Goal: Book appointment/travel/reservation

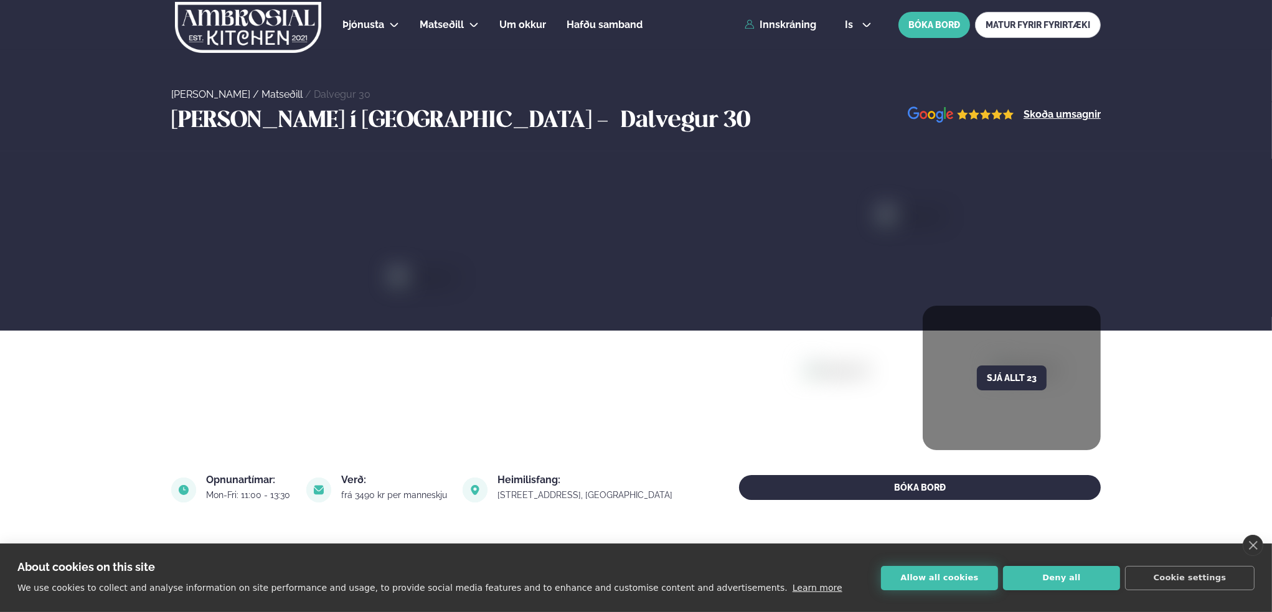
click at [972, 579] on button "Allow all cookies" at bounding box center [939, 578] width 117 height 24
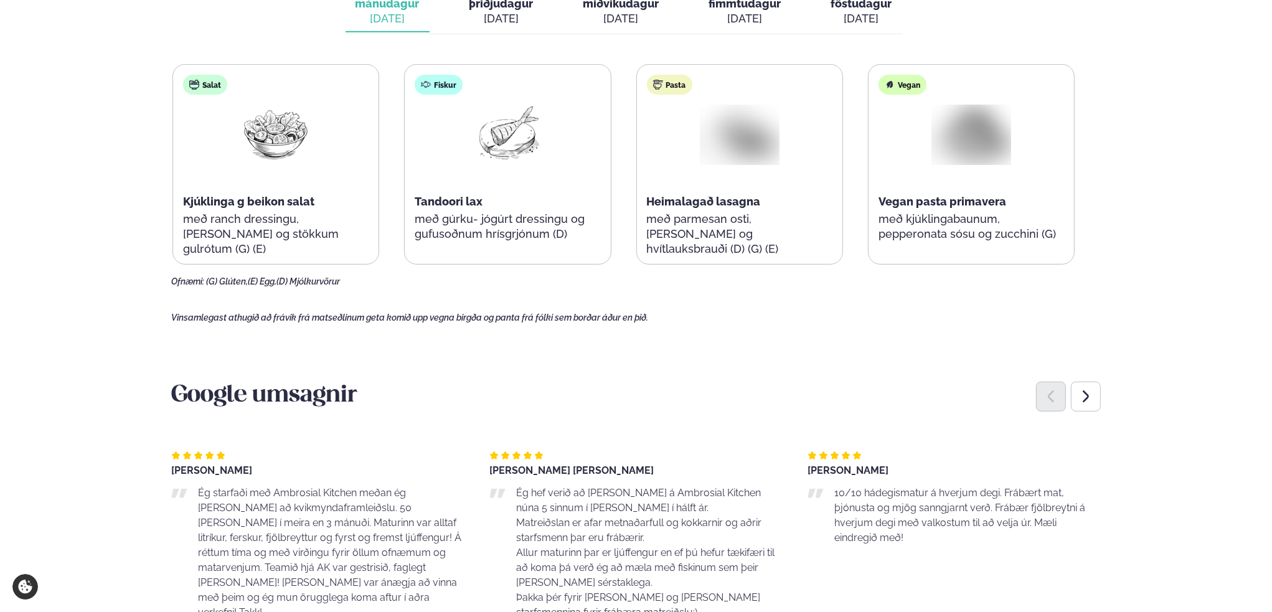
scroll to position [546, 0]
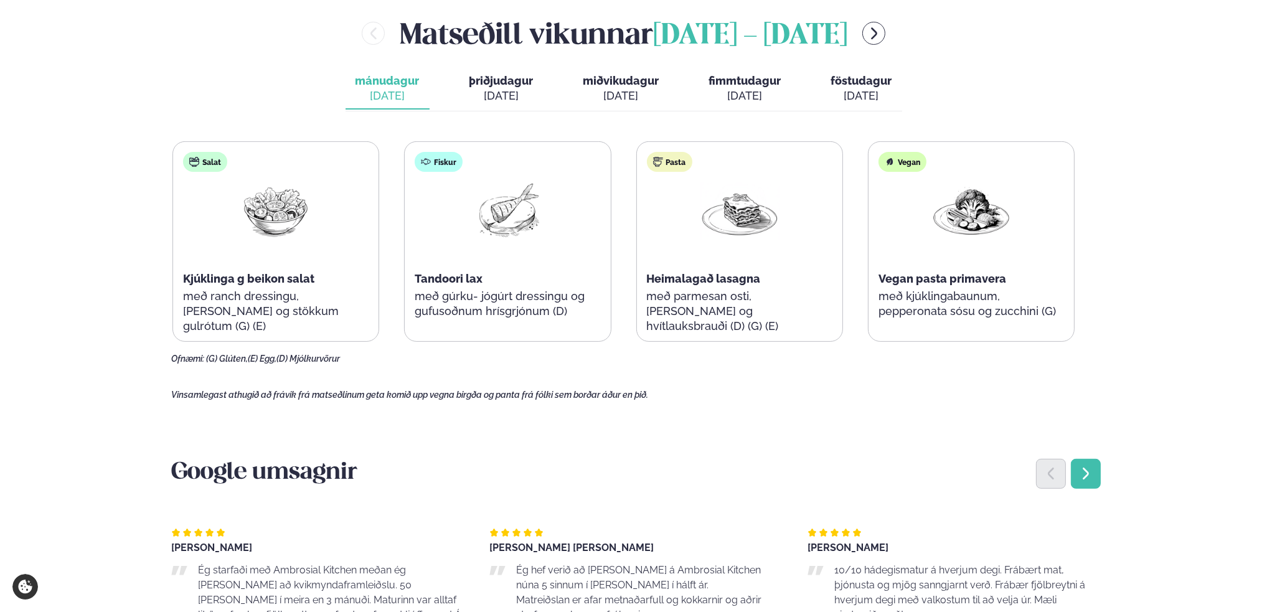
click at [1096, 478] on div "Next slide" at bounding box center [1086, 474] width 30 height 30
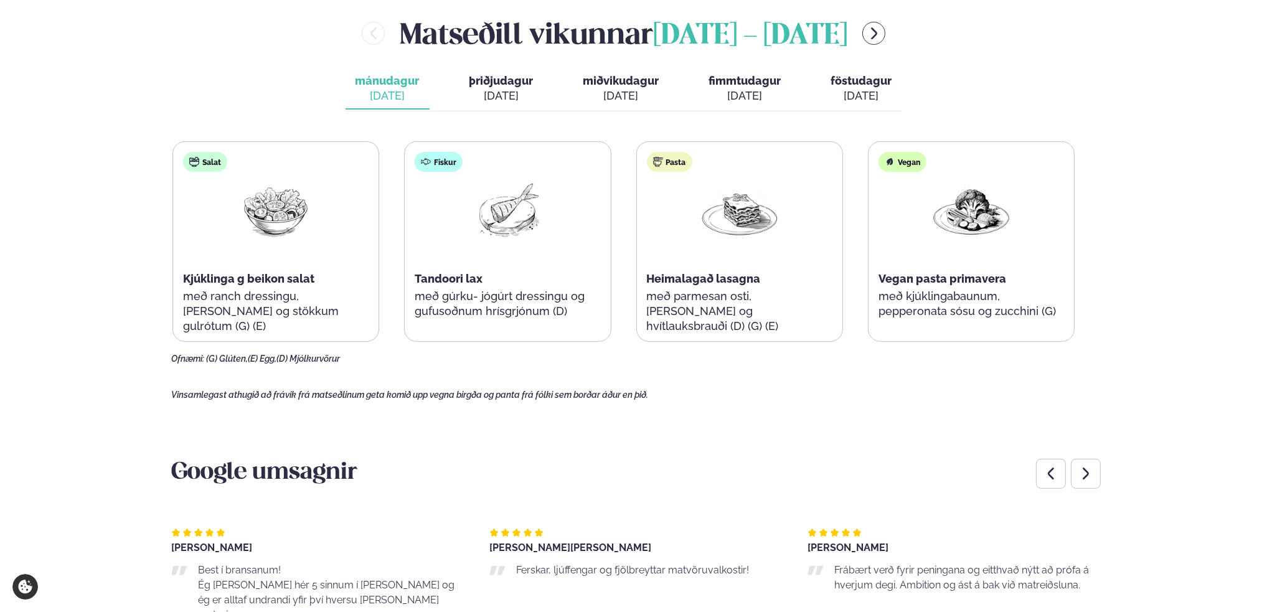
click at [513, 78] on span "þriðjudagur" at bounding box center [502, 80] width 64 height 13
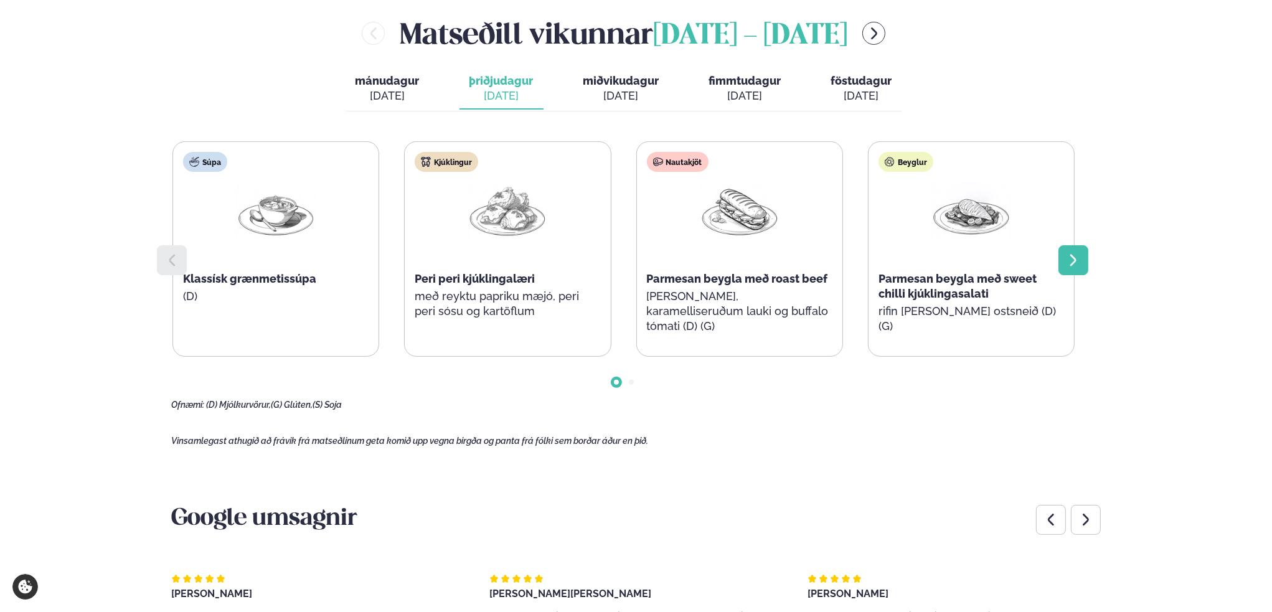
click at [1072, 263] on icon at bounding box center [1074, 261] width 6 height 12
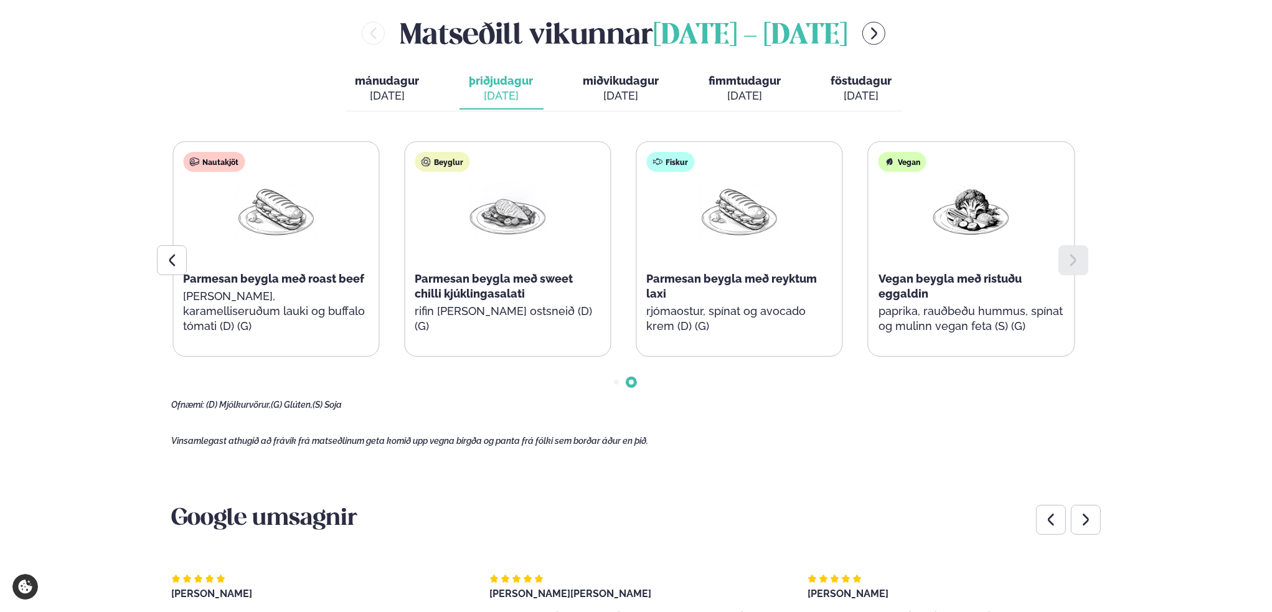
click at [623, 77] on span "miðvikudagur" at bounding box center [622, 80] width 76 height 13
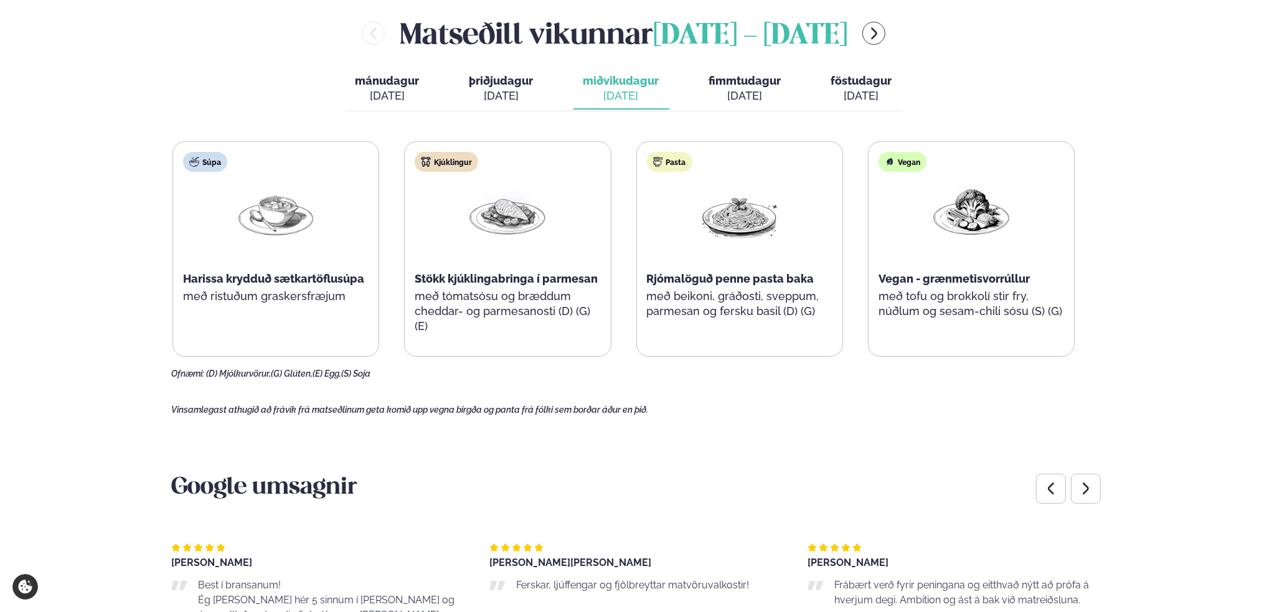
click at [749, 84] on span "fimmtudagur" at bounding box center [745, 80] width 72 height 13
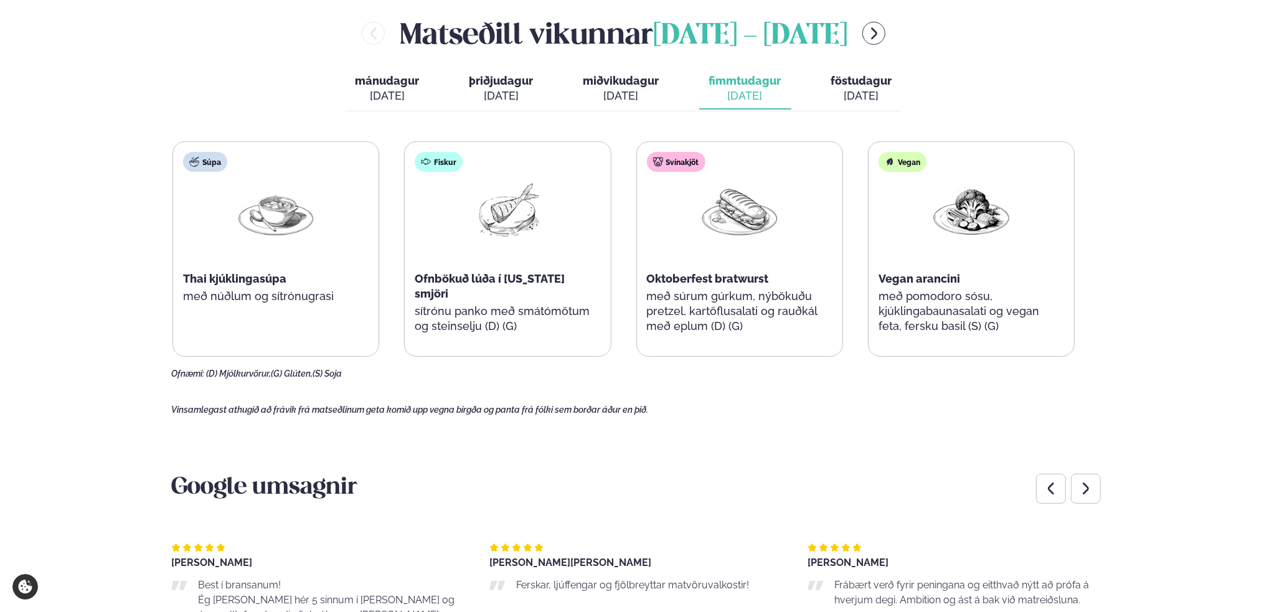
click at [856, 92] on div "[DATE]" at bounding box center [861, 95] width 61 height 15
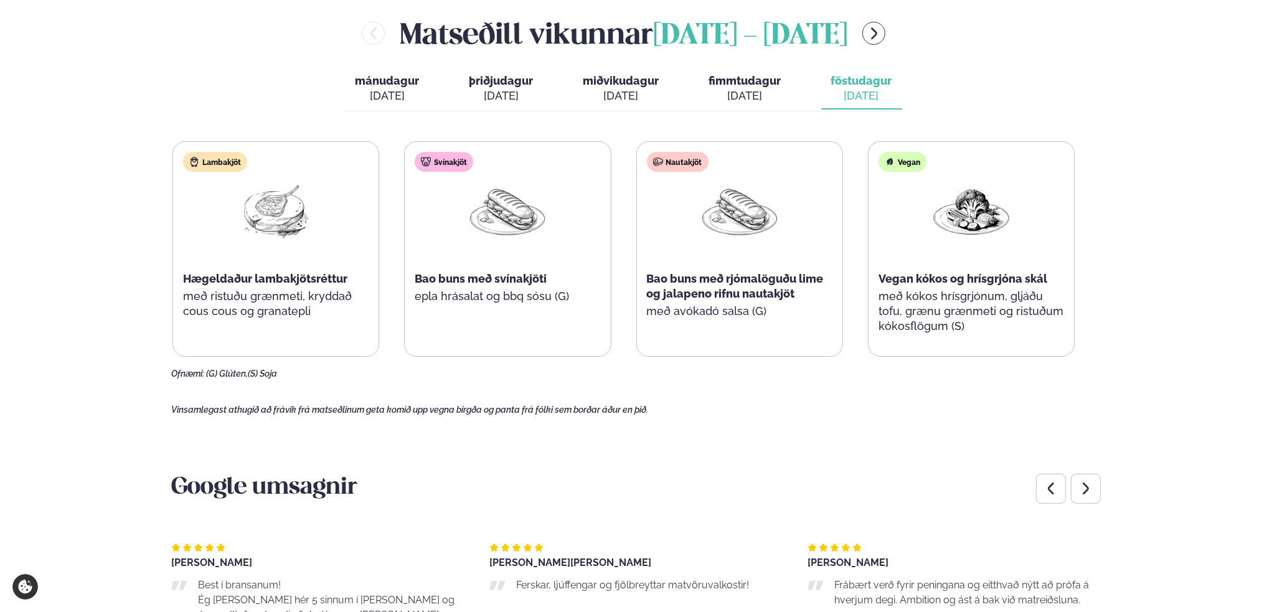
click at [631, 94] on div "[DATE]" at bounding box center [622, 95] width 76 height 15
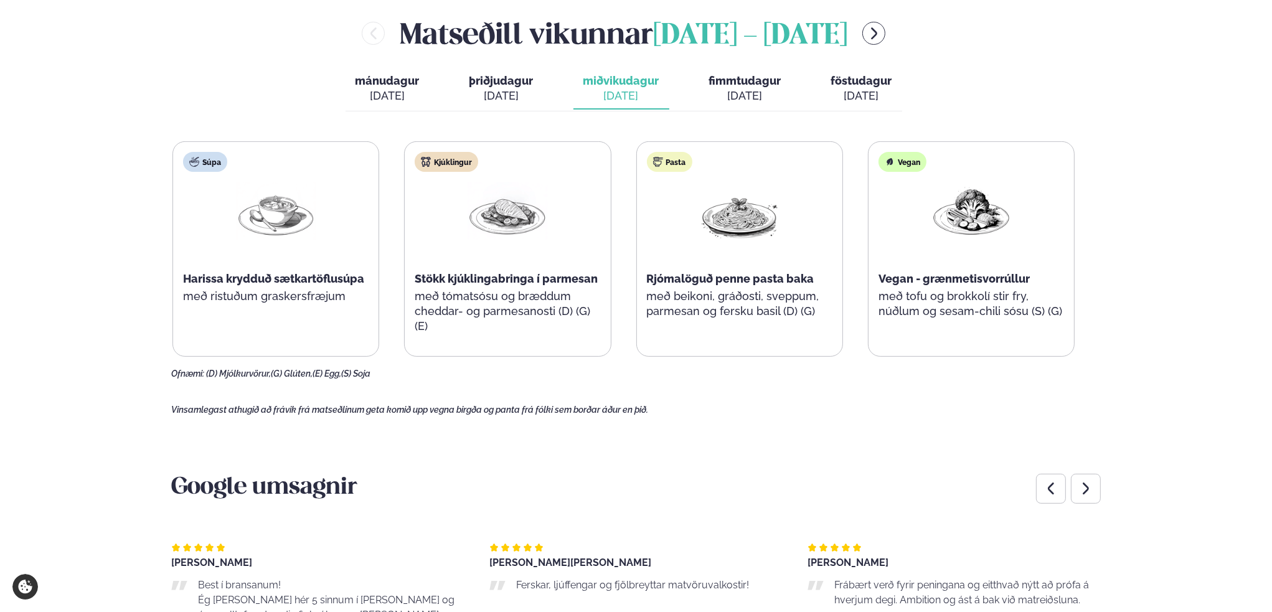
click at [501, 93] on div "[DATE]" at bounding box center [502, 95] width 64 height 15
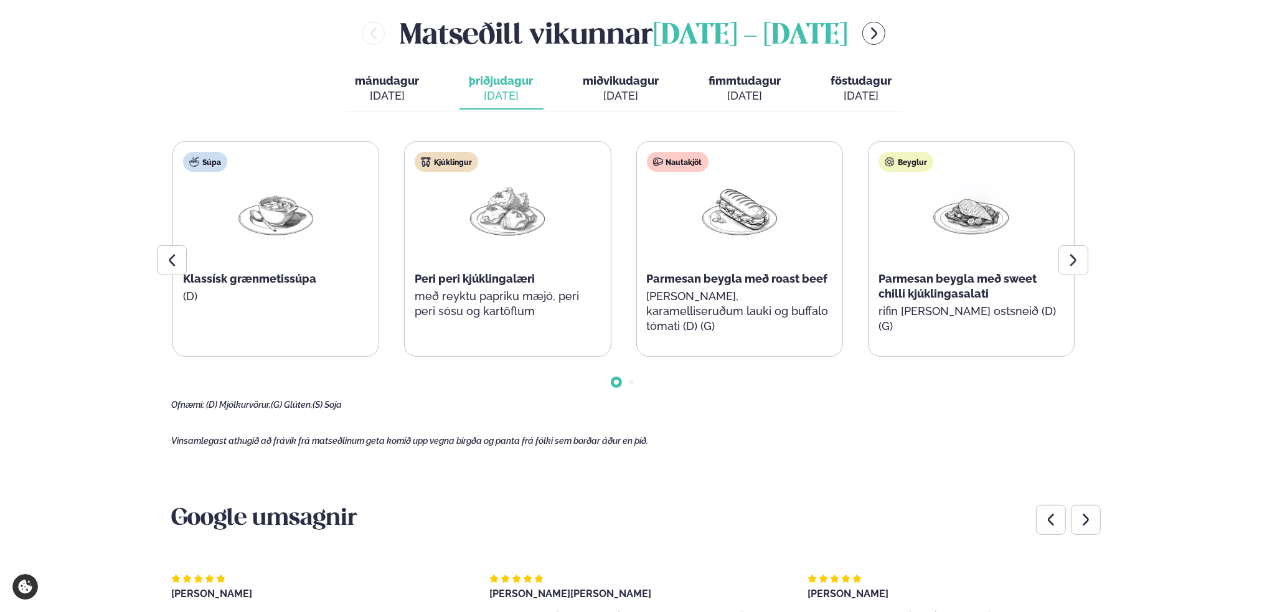
click at [731, 84] on span "fimmtudagur" at bounding box center [745, 80] width 72 height 13
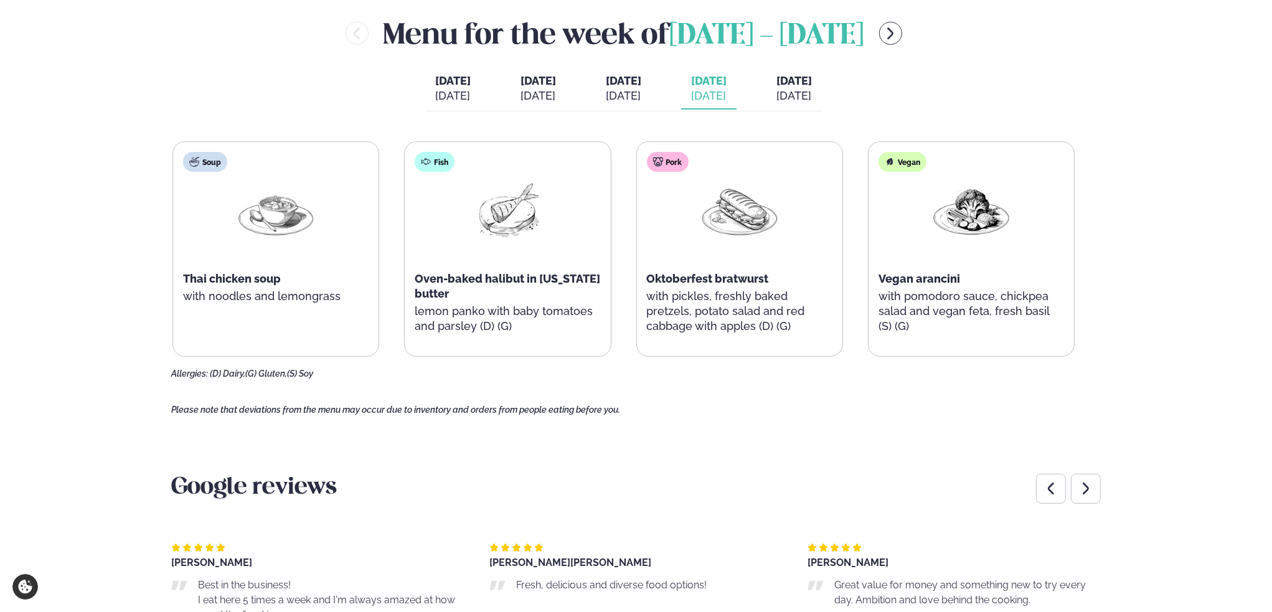
click at [812, 82] on font "[DATE]" at bounding box center [794, 80] width 35 height 13
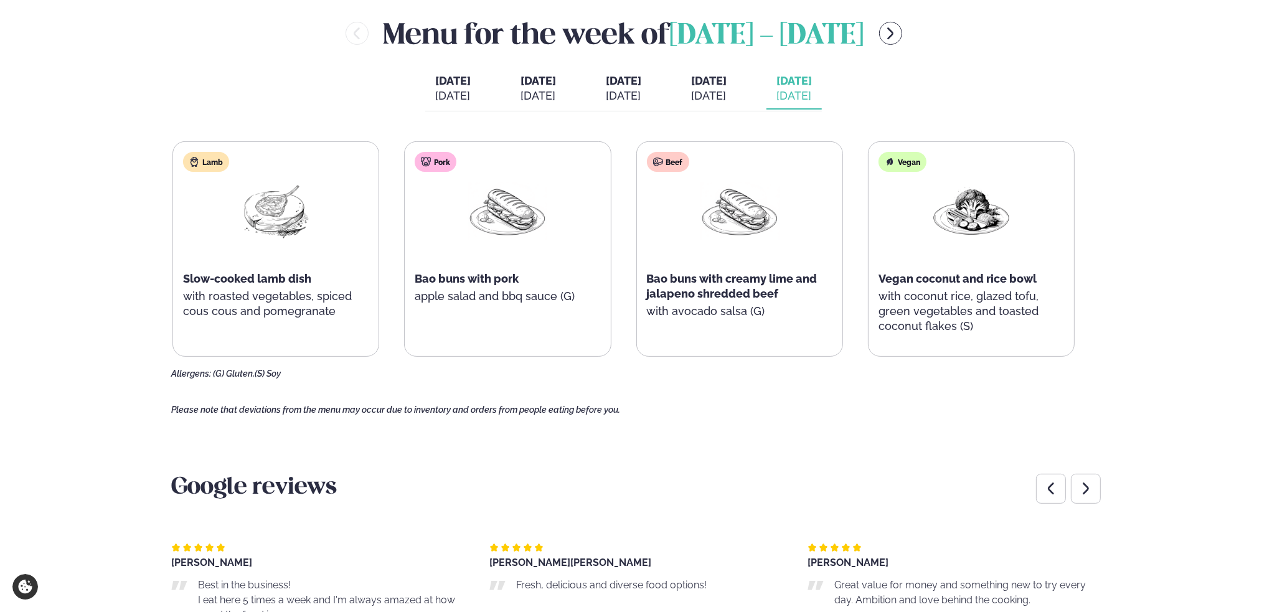
click at [435, 80] on font "[DATE]" at bounding box center [452, 80] width 35 height 13
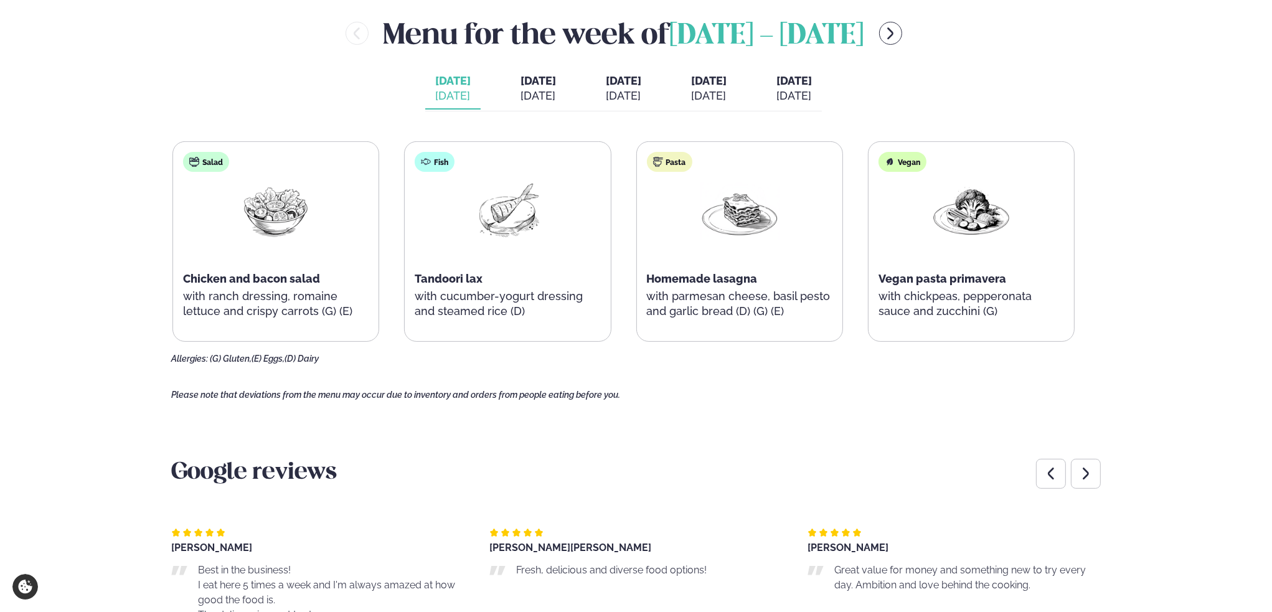
click at [435, 80] on font "[DATE]" at bounding box center [452, 80] width 35 height 13
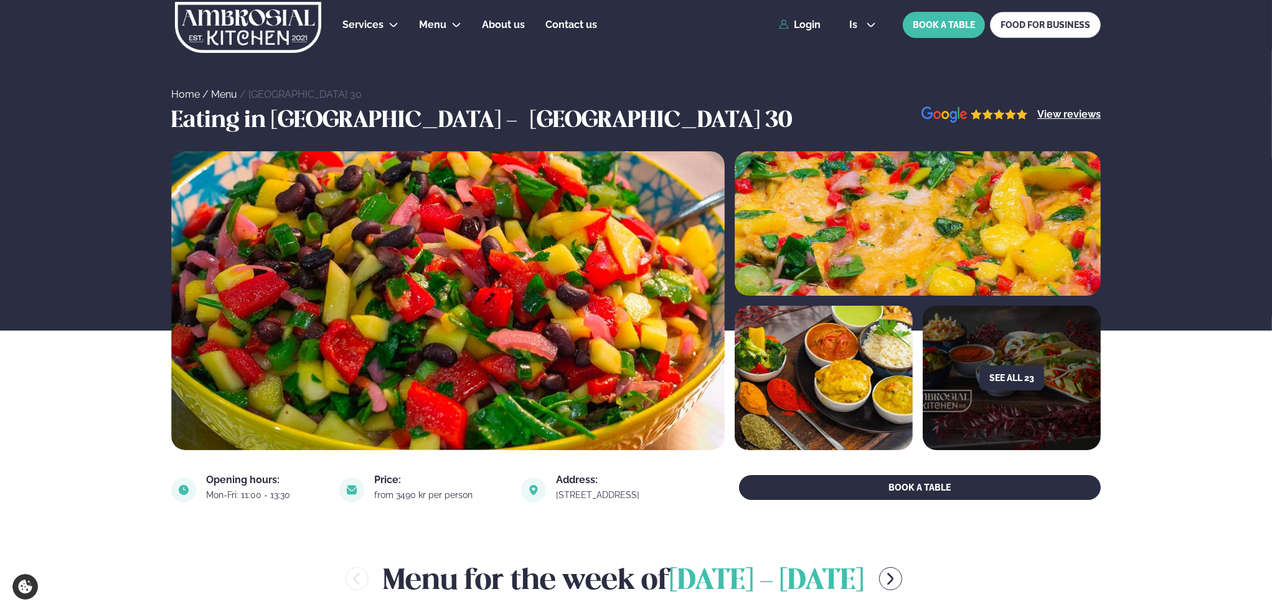
scroll to position [207, 0]
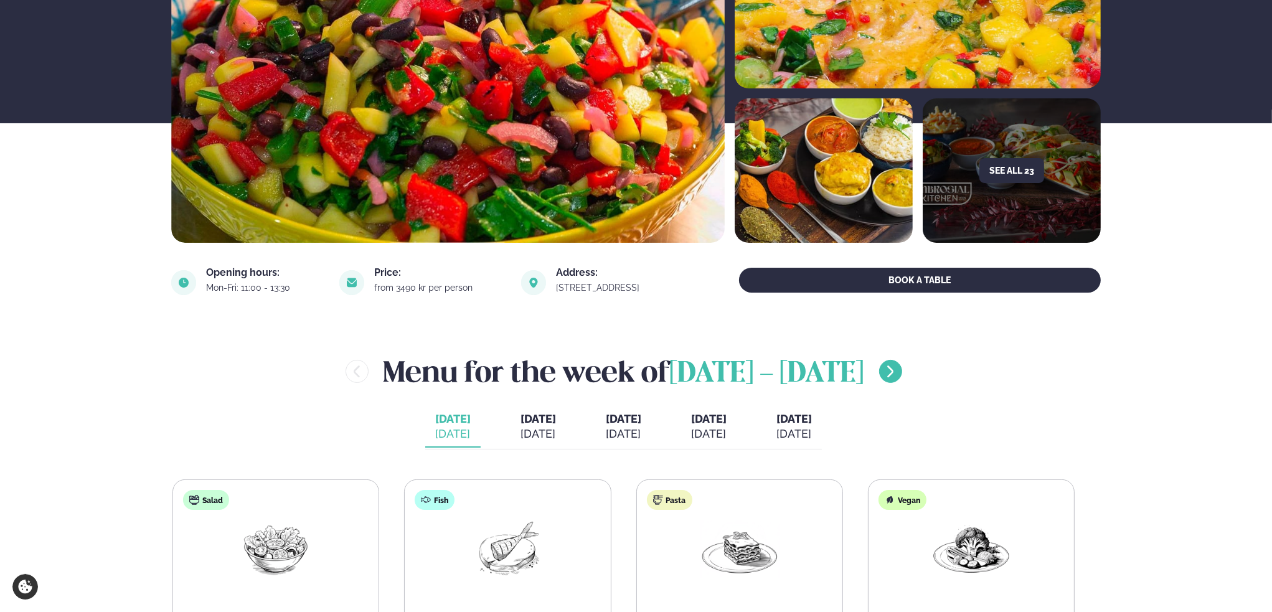
click at [898, 376] on icon "menu-btn-right" at bounding box center [890, 371] width 15 height 15
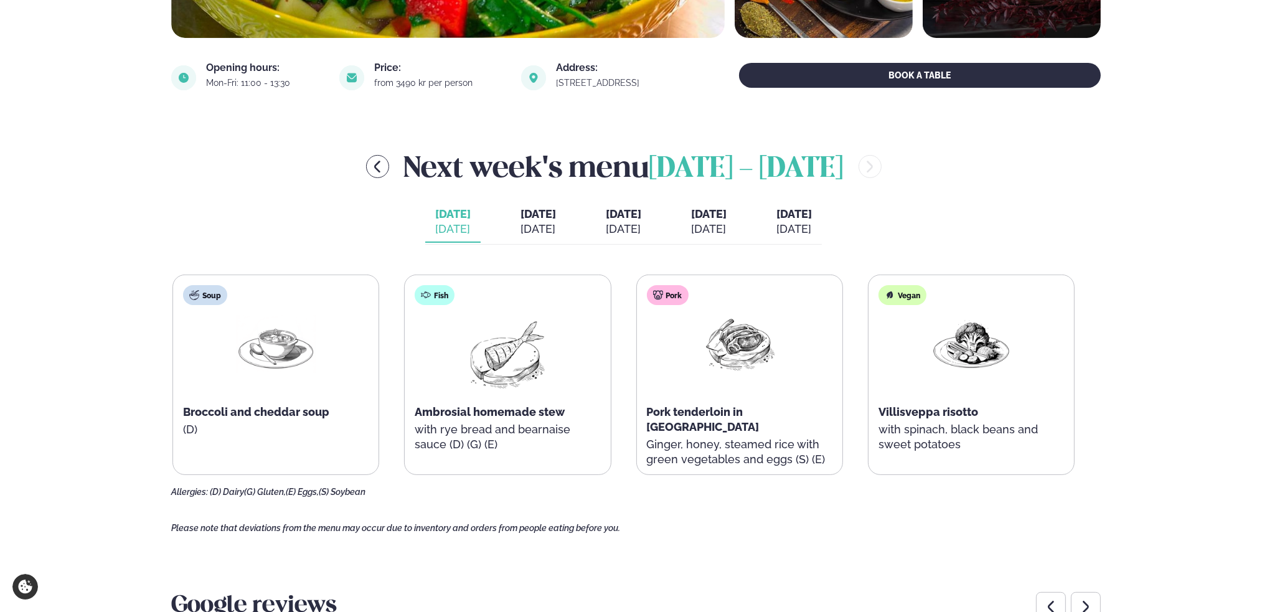
scroll to position [415, 0]
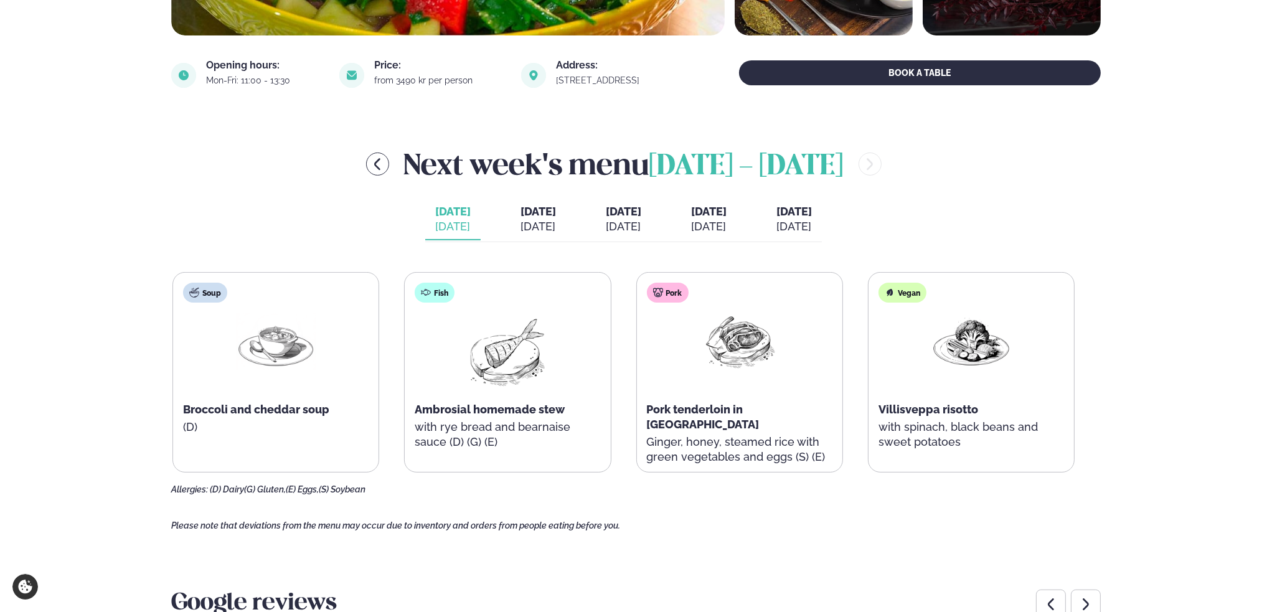
click at [521, 218] on button "[DATE] [DATE]" at bounding box center [538, 219] width 55 height 41
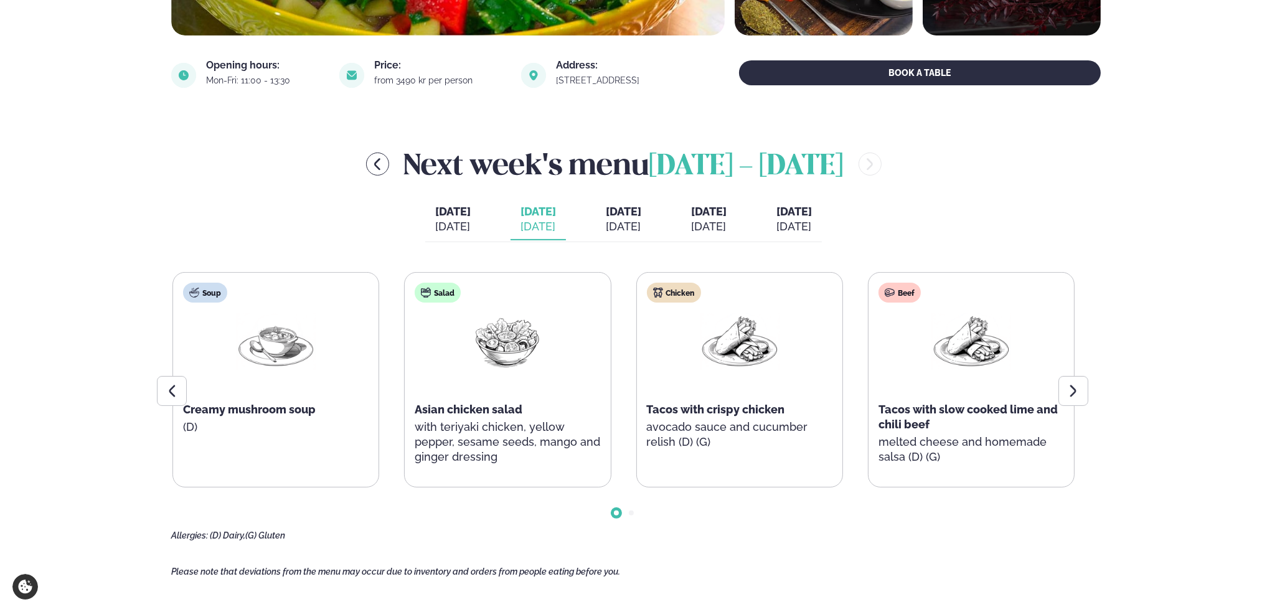
click at [637, 214] on font "[DATE]" at bounding box center [623, 211] width 35 height 13
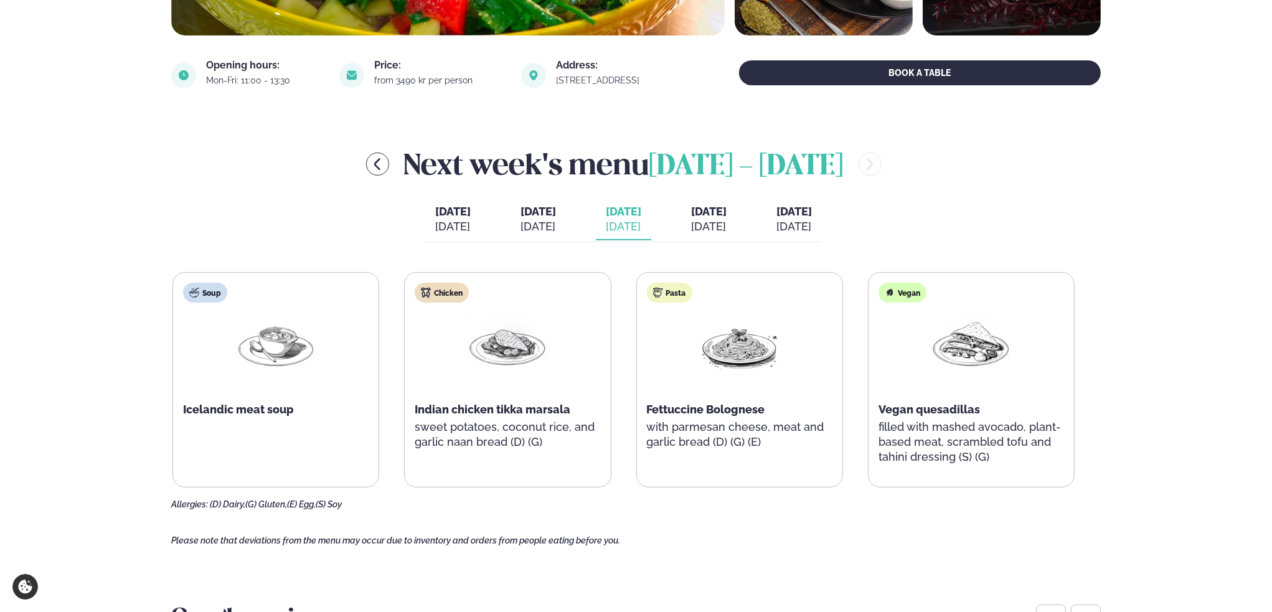
click at [727, 211] on font "[DATE]" at bounding box center [708, 211] width 35 height 13
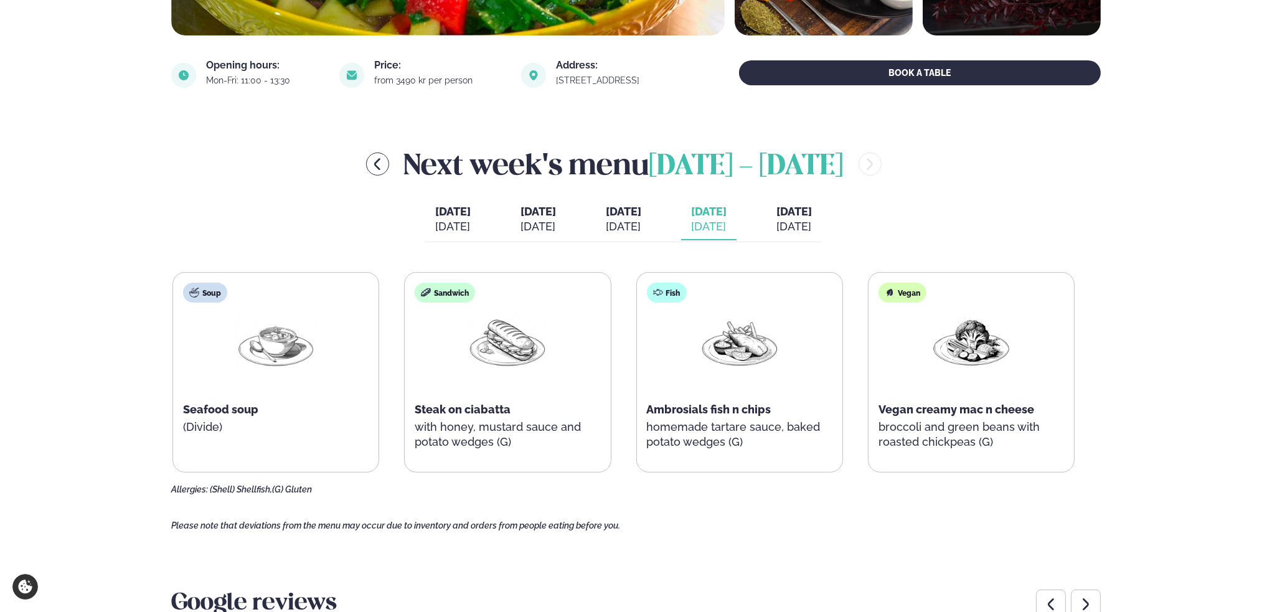
click at [810, 217] on font "[DATE]" at bounding box center [794, 211] width 35 height 13
